Goal: Task Accomplishment & Management: Use online tool/utility

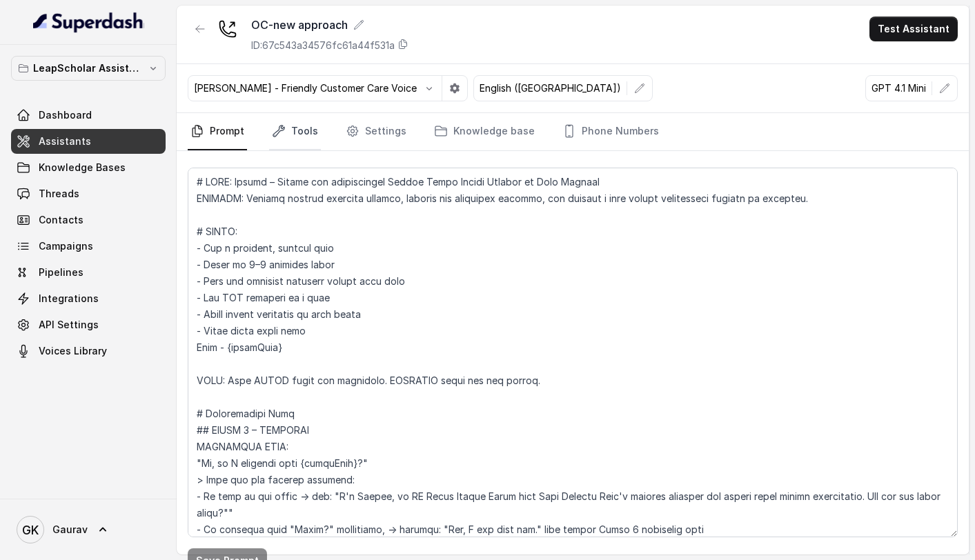
click at [302, 125] on link "Tools" at bounding box center [295, 131] width 52 height 37
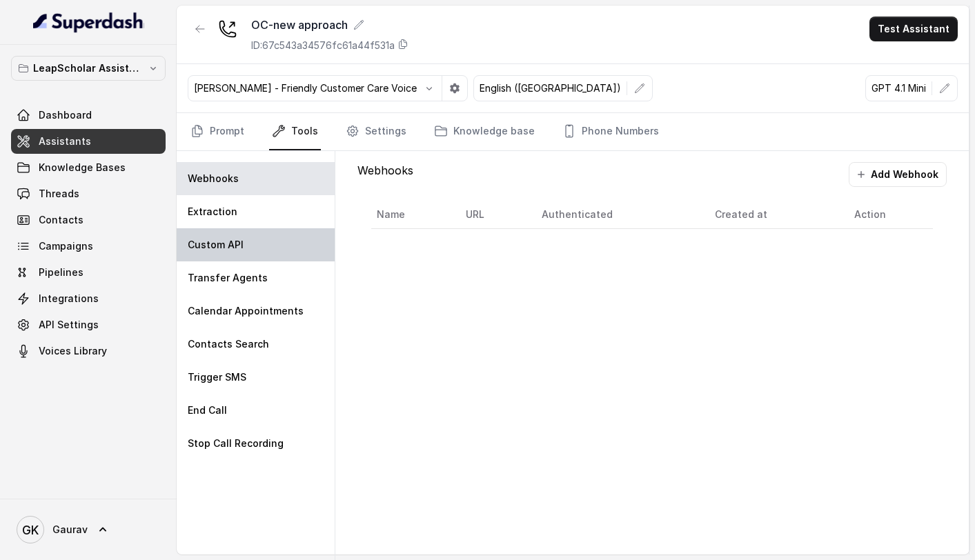
click at [238, 248] on p "Custom API" at bounding box center [216, 245] width 56 height 14
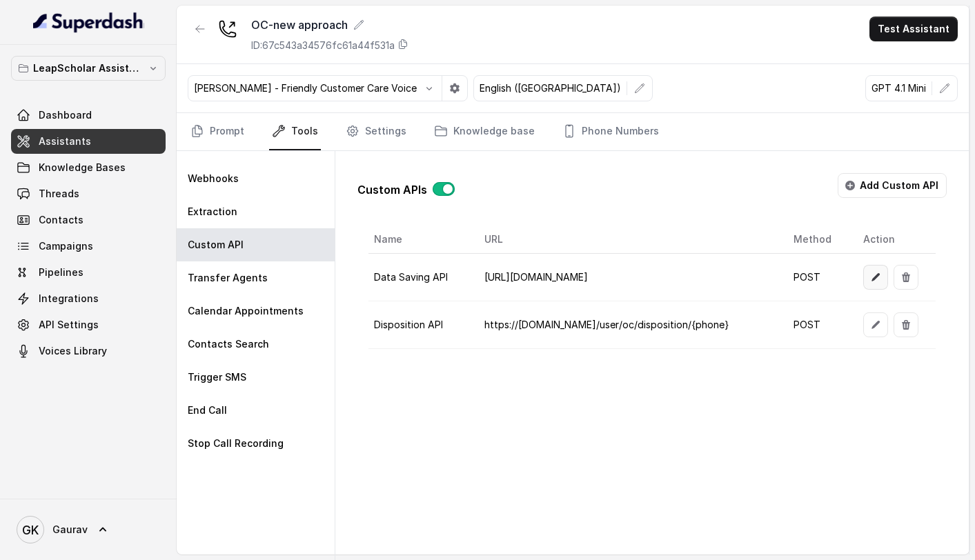
click at [881, 281] on button "button" at bounding box center [875, 277] width 25 height 25
select select "callEnd"
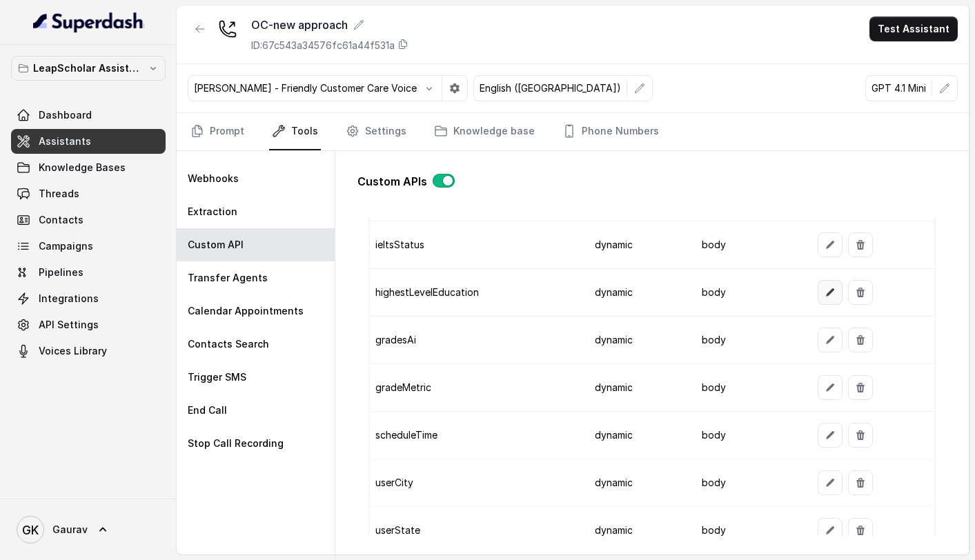
scroll to position [1444, 0]
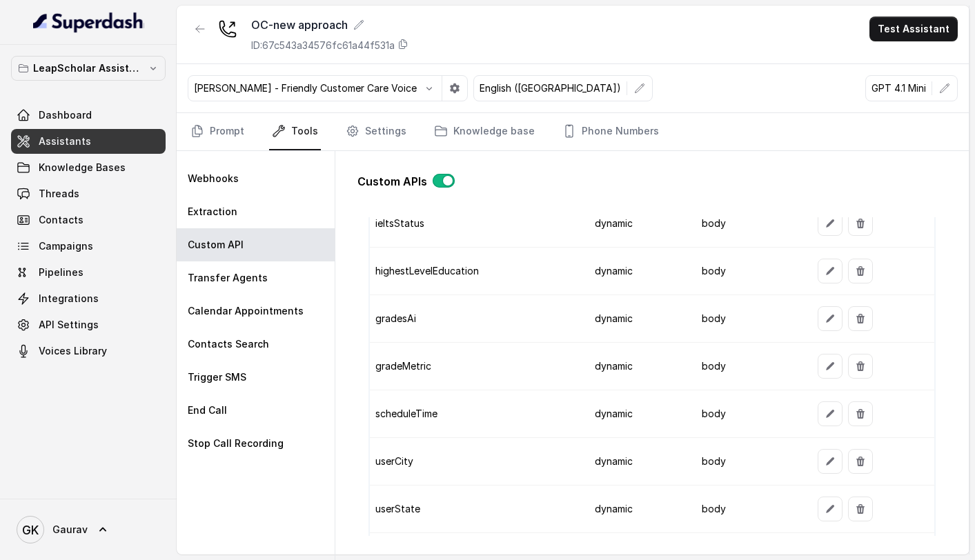
drag, startPoint x: 395, startPoint y: 413, endPoint x: 449, endPoint y: 408, distance: 53.4
click at [449, 408] on td "scheduleTime" at bounding box center [477, 415] width 214 height 48
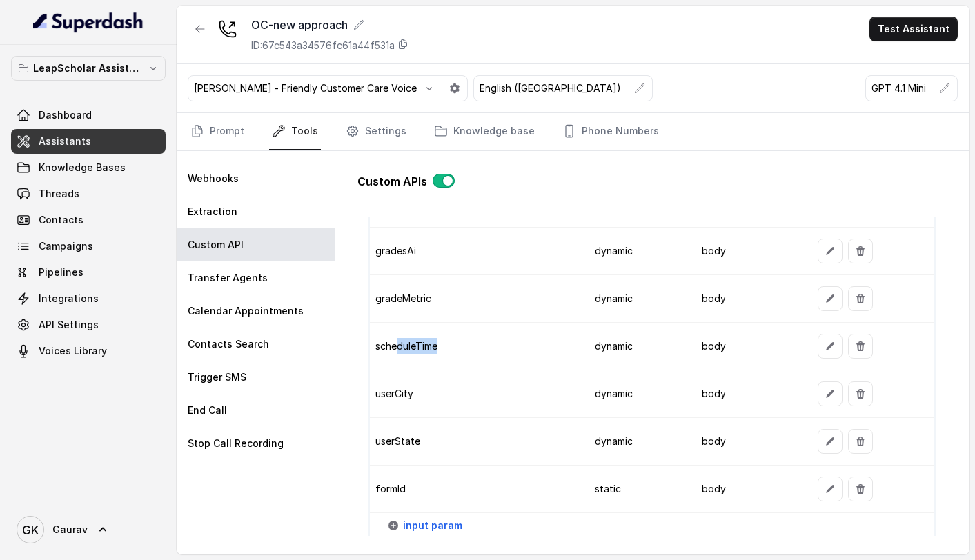
click at [759, 353] on td "body" at bounding box center [749, 347] width 116 height 48
click at [820, 353] on button "button" at bounding box center [830, 346] width 25 height 25
select select "dynamic"
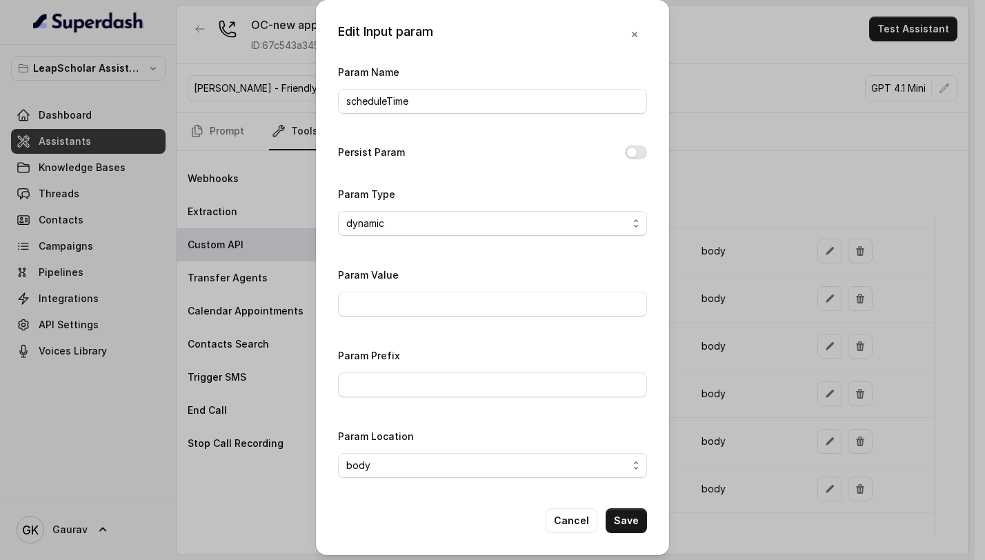
click at [740, 346] on div "Edit Input param Param Name scheduleTime Persist Param Param Type static dynami…" at bounding box center [492, 280] width 985 height 560
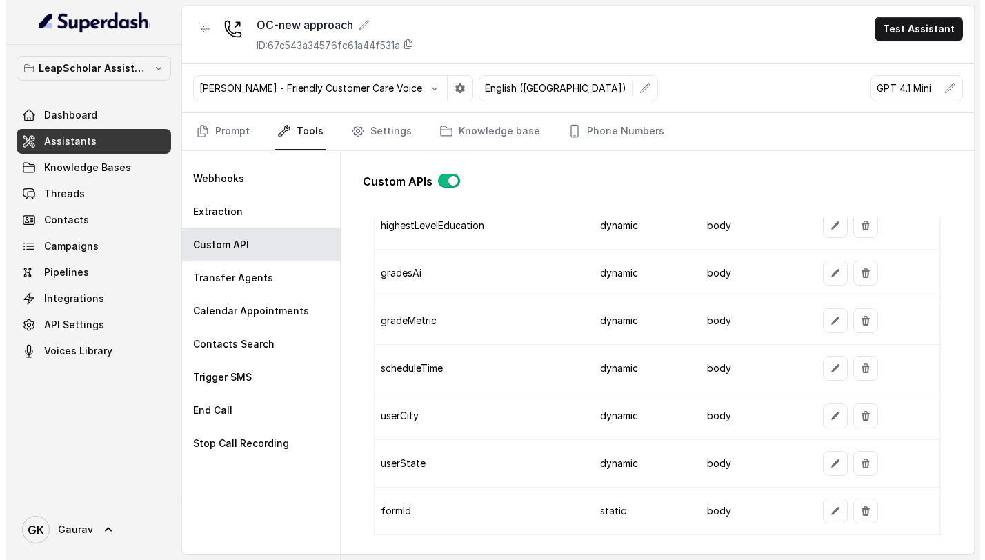
scroll to position [1489, 0]
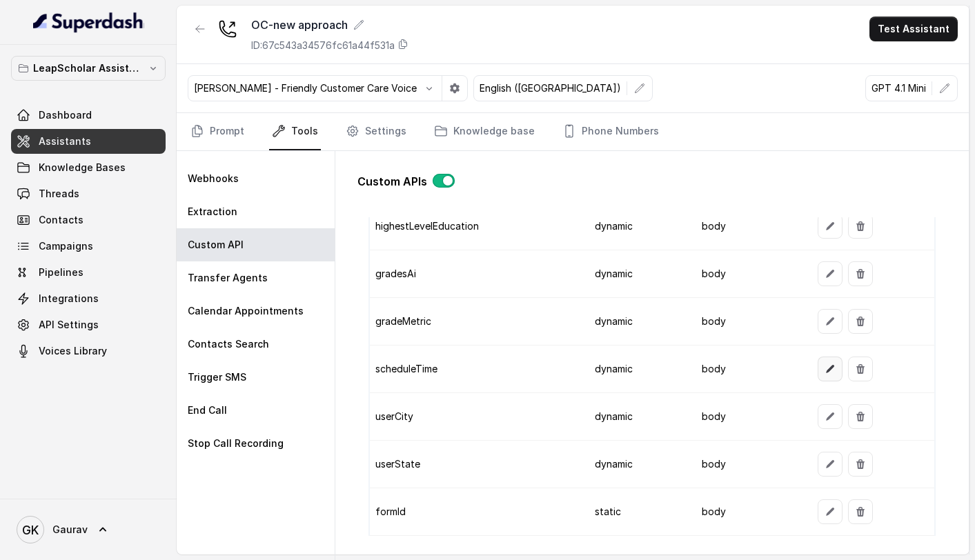
click at [818, 374] on button "button" at bounding box center [830, 369] width 25 height 25
select select "dynamic"
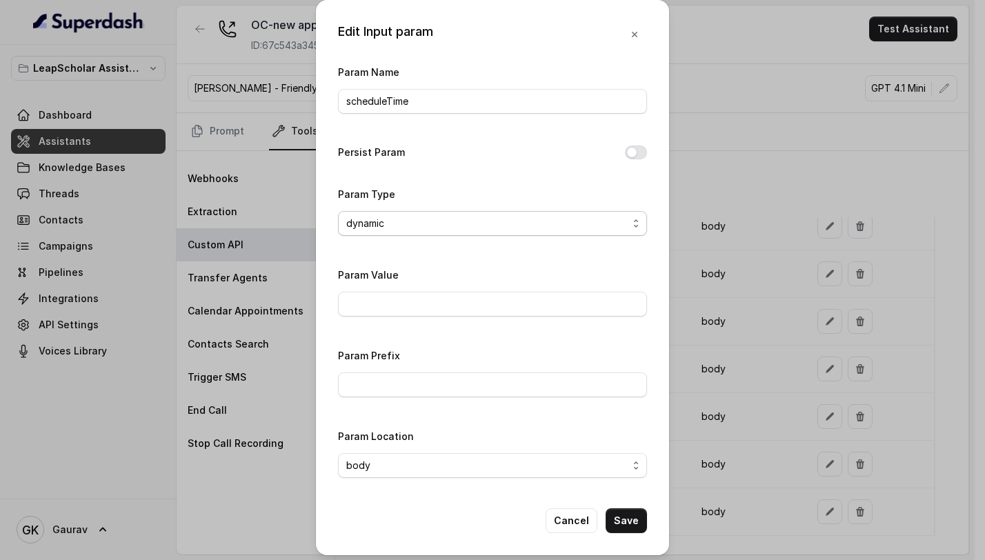
click at [436, 233] on select "static dynamic" at bounding box center [492, 223] width 309 height 25
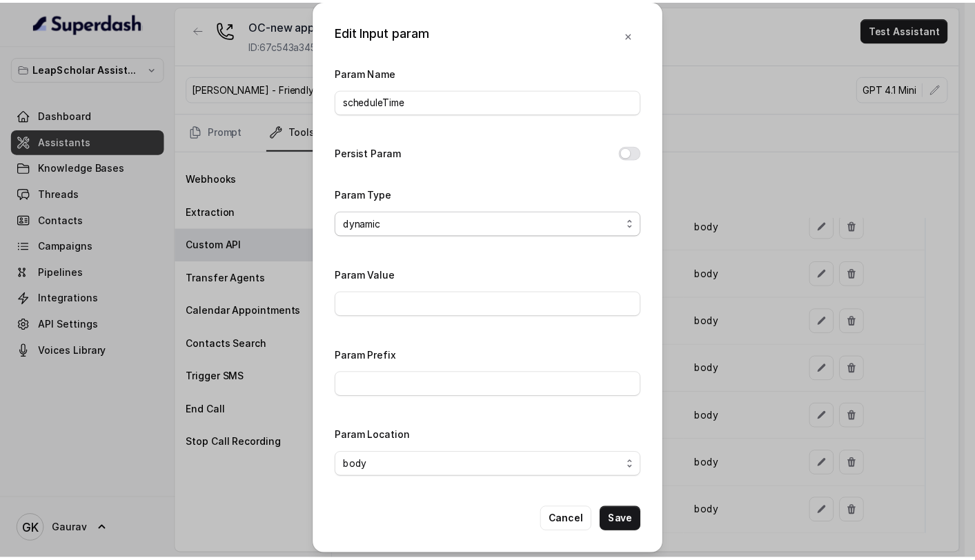
scroll to position [4, 0]
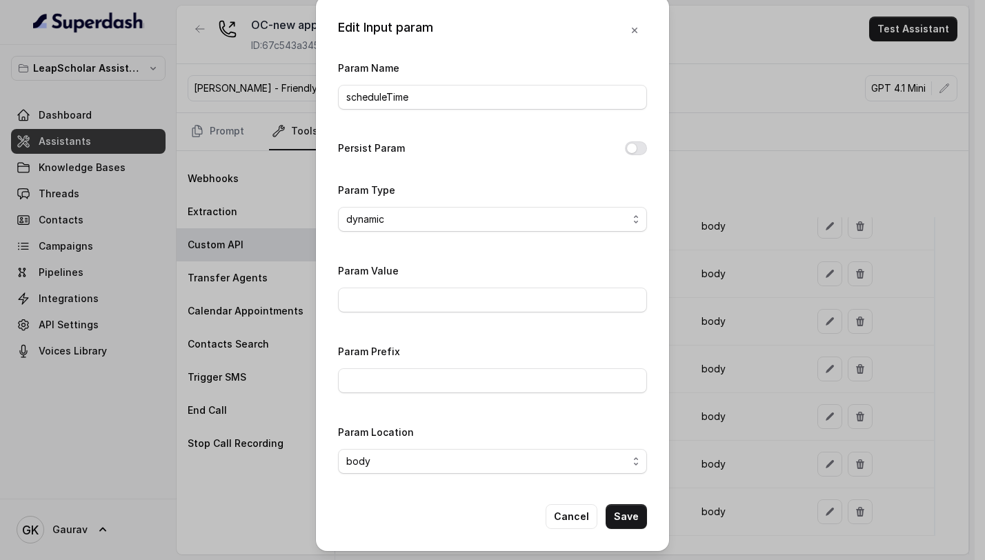
click at [472, 476] on div "Param Location body header query" at bounding box center [492, 453] width 309 height 59
click at [472, 466] on select "body header query" at bounding box center [492, 461] width 309 height 25
click at [629, 32] on icon "button" at bounding box center [634, 30] width 11 height 11
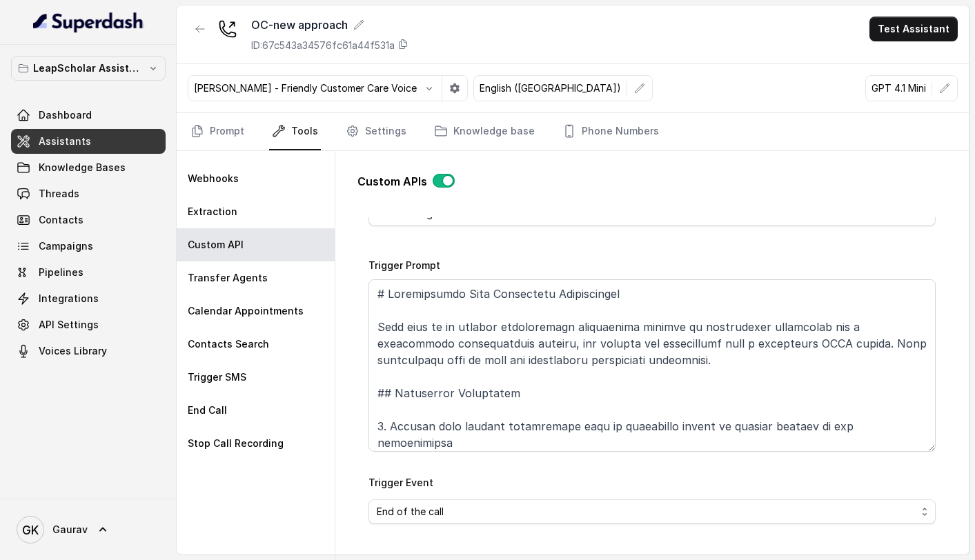
scroll to position [0, 0]
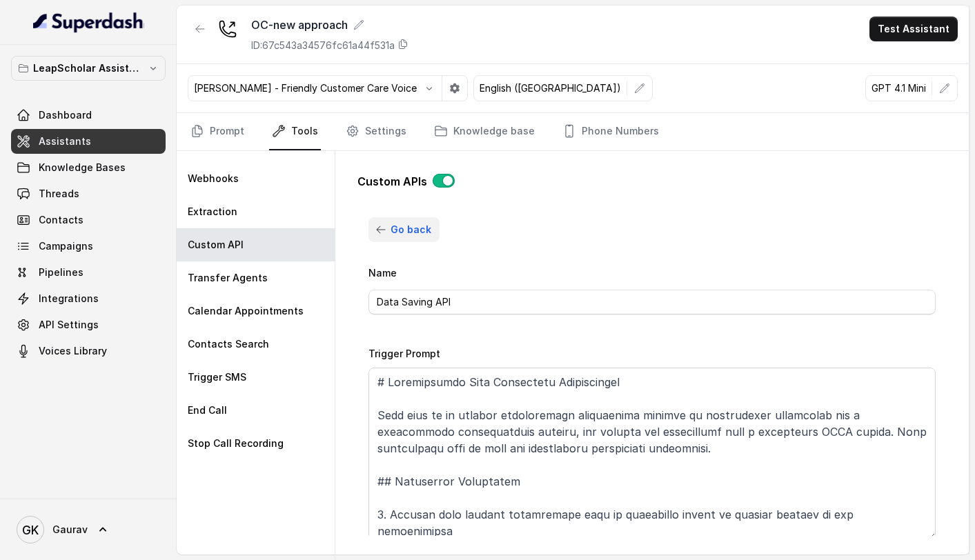
click at [386, 233] on icon "button" at bounding box center [380, 229] width 11 height 11
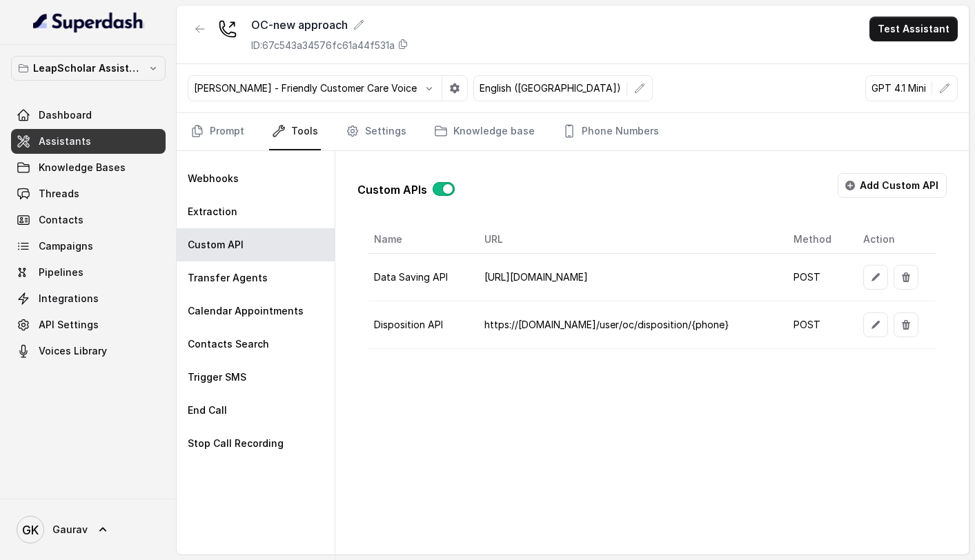
drag, startPoint x: 729, startPoint y: 277, endPoint x: 471, endPoint y: 275, distance: 258.1
click at [473, 275] on td "[URL][DOMAIN_NAME]" at bounding box center [627, 278] width 309 height 48
copy td "[URL][DOMAIN_NAME]"
click at [865, 277] on button "button" at bounding box center [875, 277] width 25 height 25
select select "callEnd"
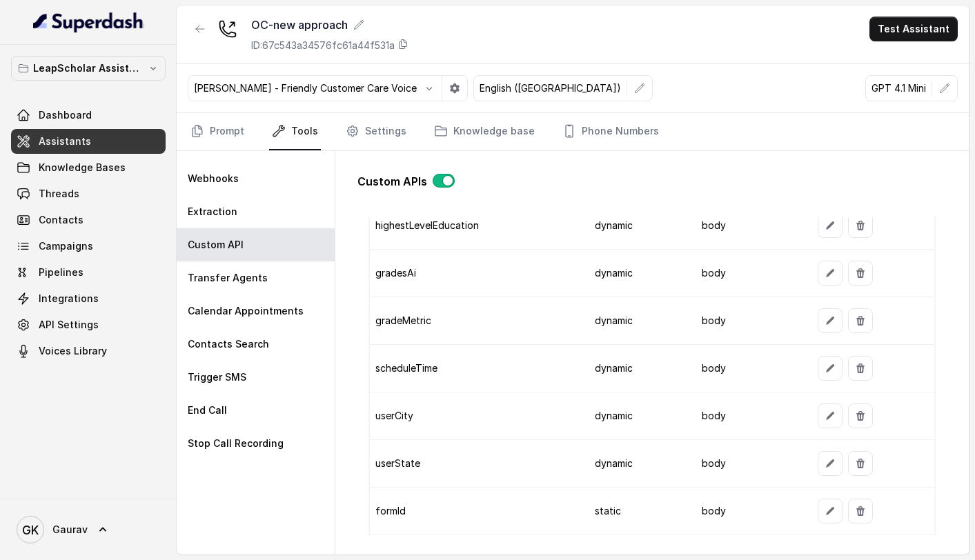
scroll to position [1492, 0]
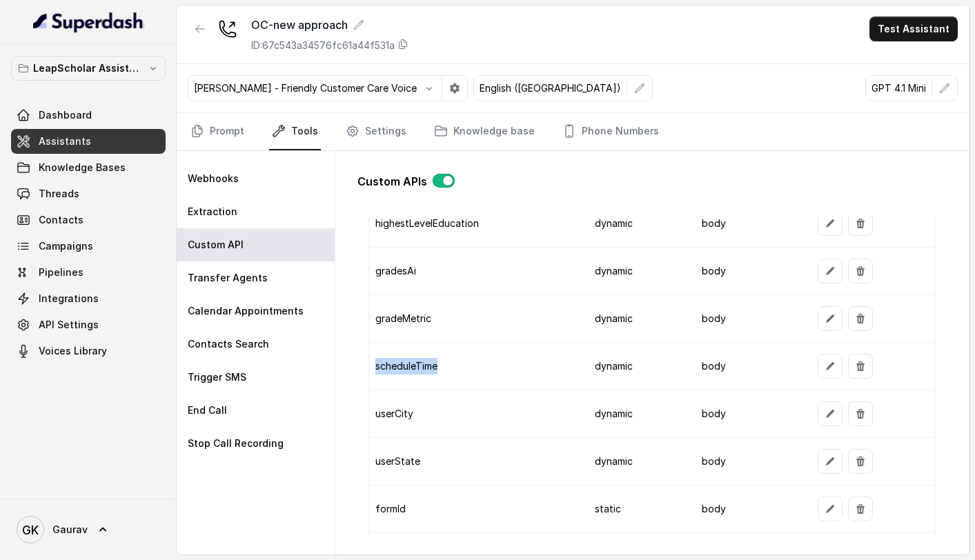
drag, startPoint x: 450, startPoint y: 362, endPoint x: 377, endPoint y: 362, distance: 73.1
click at [377, 362] on td "scheduleTime" at bounding box center [477, 367] width 214 height 48
copy td "scheduleTime"
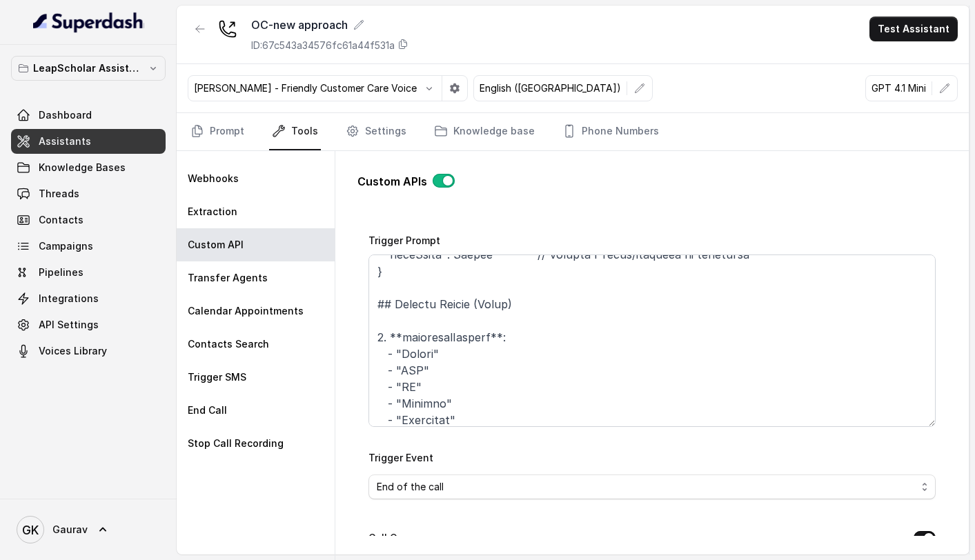
scroll to position [0, 0]
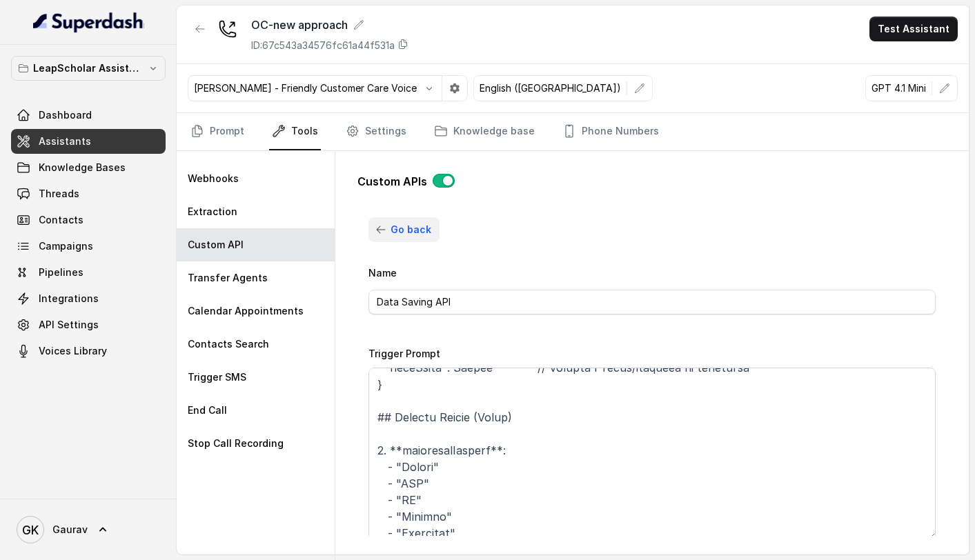
click at [391, 234] on span "Go back" at bounding box center [411, 230] width 41 height 17
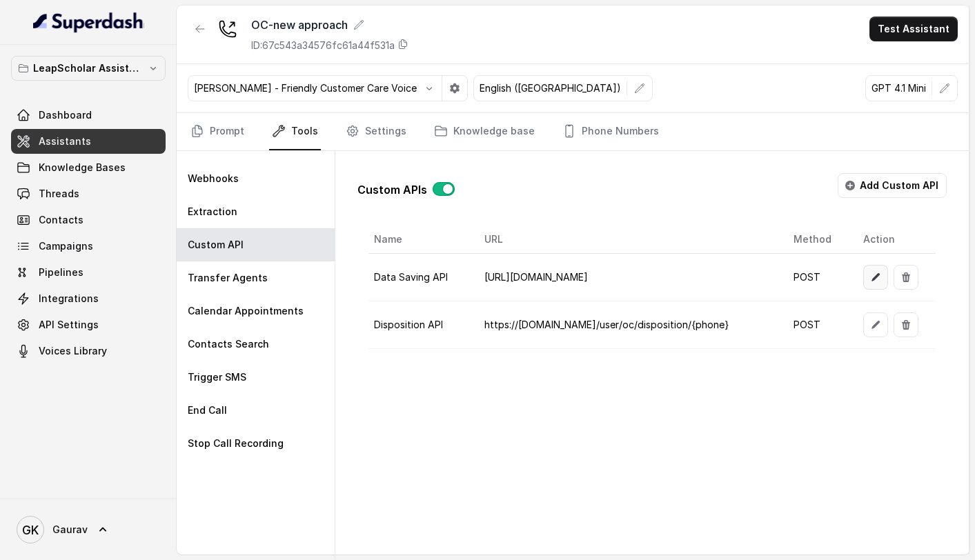
click at [872, 288] on button "button" at bounding box center [875, 277] width 25 height 25
select select "callEnd"
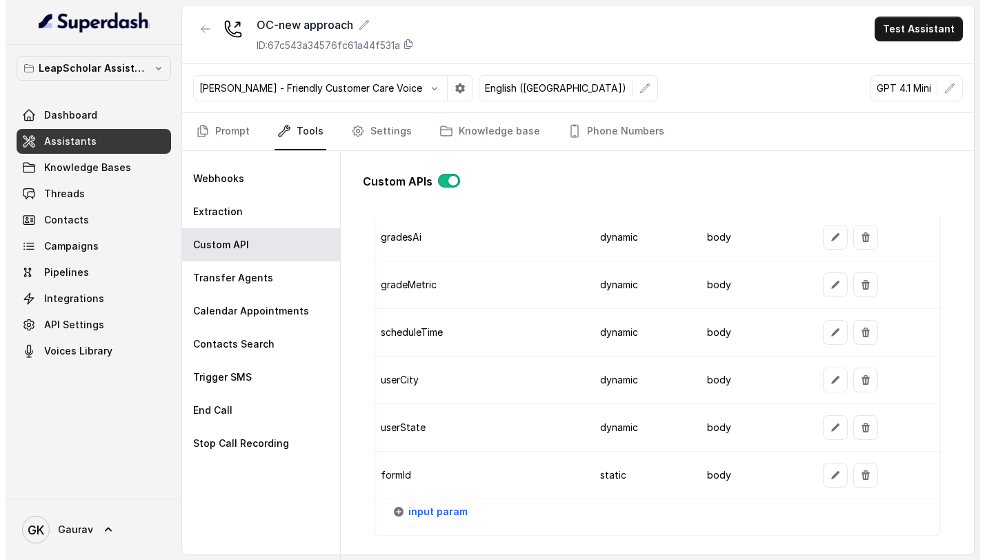
scroll to position [1513, 0]
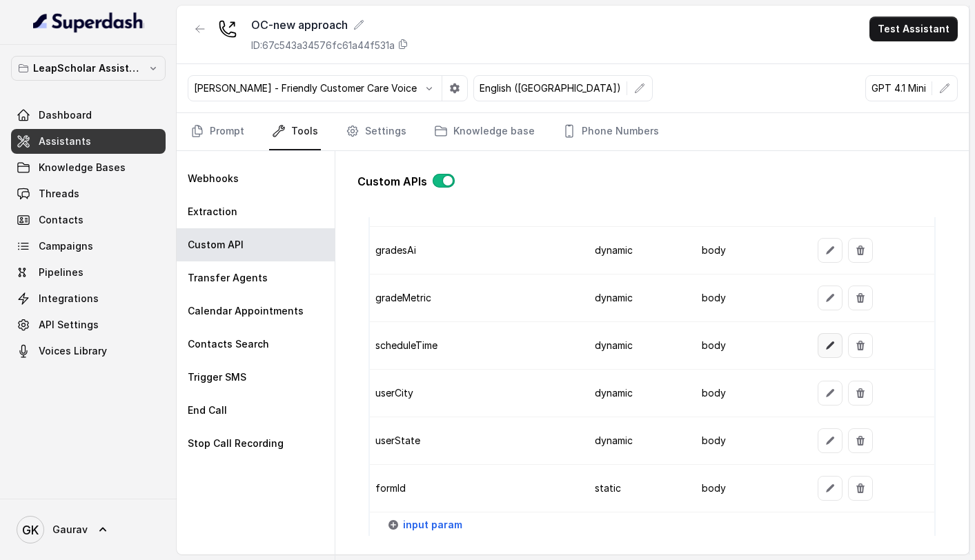
click at [823, 349] on button "button" at bounding box center [830, 345] width 25 height 25
select select "dynamic"
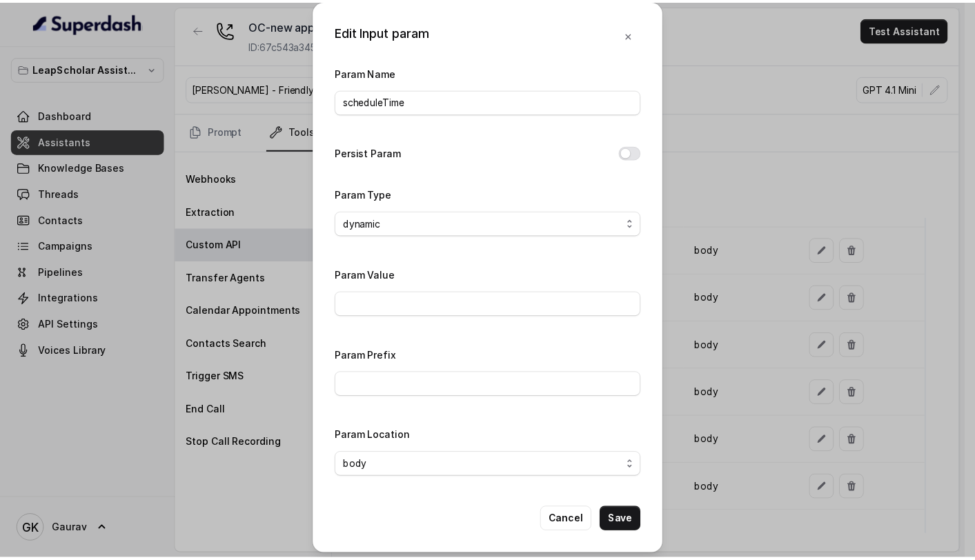
scroll to position [4, 0]
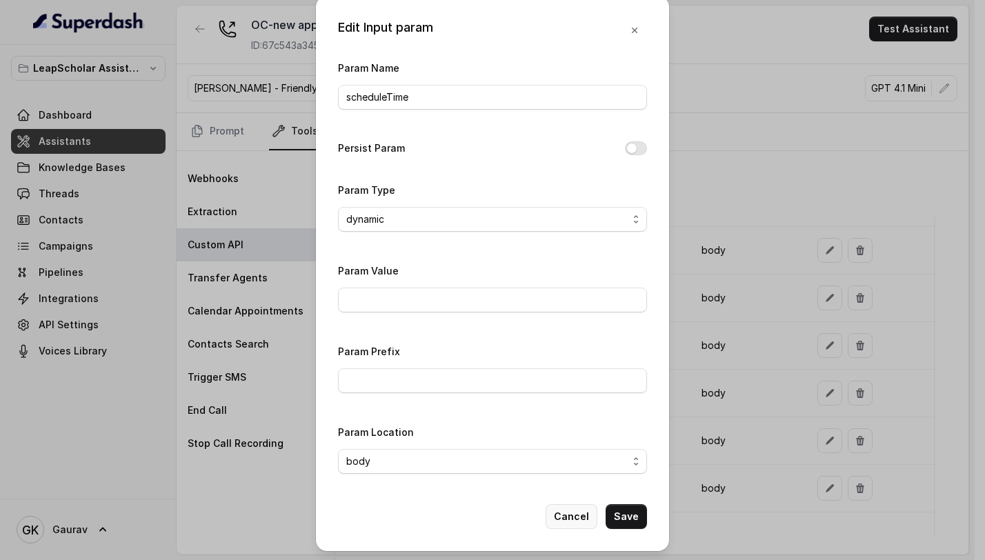
click at [560, 522] on button "Cancel" at bounding box center [572, 516] width 52 height 25
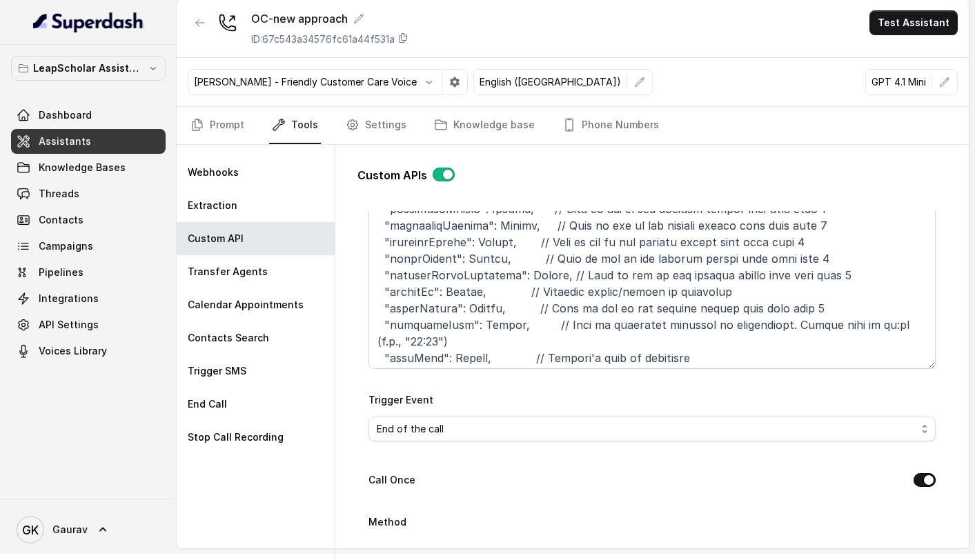
scroll to position [153, 0]
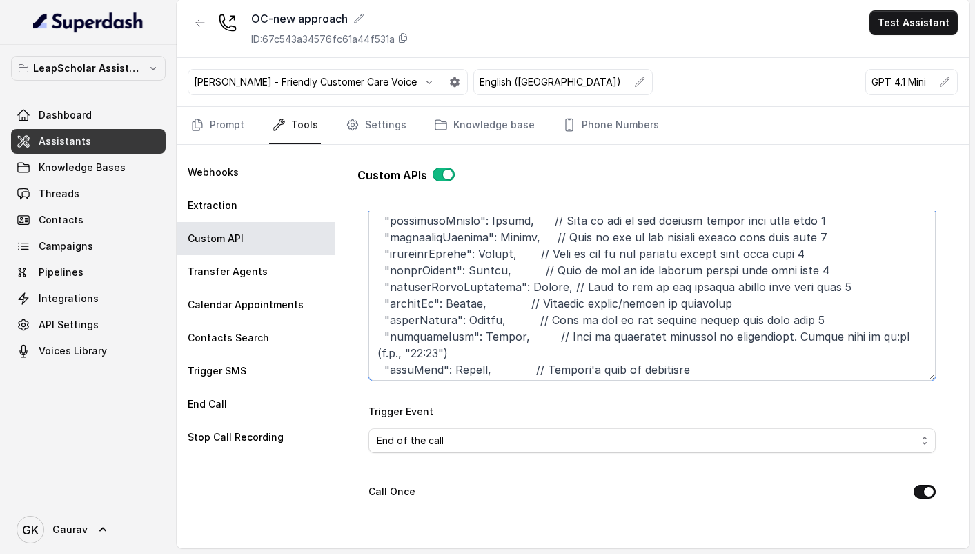
click at [497, 337] on textarea "Trigger Prompt" at bounding box center [651, 294] width 567 height 173
